Goal: Transaction & Acquisition: Obtain resource

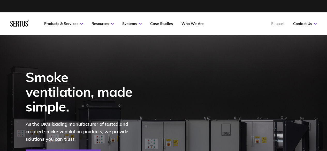
click at [203, 54] on div "Smoke ventilation, made simple. As the UK's leading manufacturer of tested and …" at bounding box center [163, 117] width 303 height 164
click at [181, 33] on nav "Products & Services Resources Systems Case Studies Who We Are Support Contact U…" at bounding box center [163, 23] width 307 height 23
click at [273, 8] on div at bounding box center [163, 6] width 307 height 12
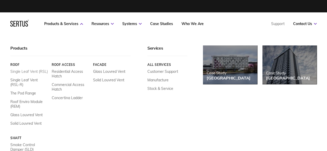
click at [20, 72] on link "Single Leaf Vent (RSL)" at bounding box center [29, 71] width 38 height 5
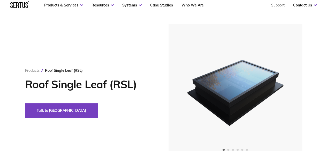
scroll to position [52, 0]
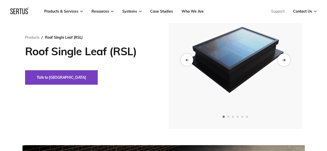
click at [283, 59] on icon "Next slide" at bounding box center [283, 59] width 3 height 3
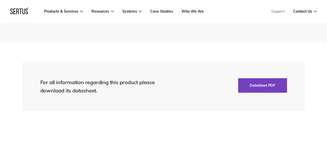
scroll to position [1165, 0]
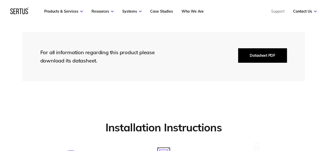
click at [257, 58] on button "Datasheet PDF" at bounding box center [262, 55] width 49 height 14
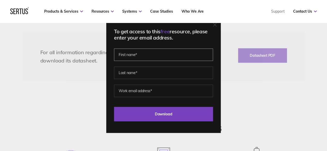
click at [152, 57] on input "text" at bounding box center [163, 55] width 99 height 12
type input "[PERSON_NAME]"
click at [135, 89] on input "email" at bounding box center [163, 91] width 99 height 12
type input "[PERSON_NAME][EMAIL_ADDRESS][DOMAIN_NAME]"
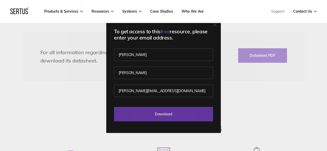
click at [164, 119] on input "Download" at bounding box center [163, 114] width 99 height 14
